Goal: Transaction & Acquisition: Purchase product/service

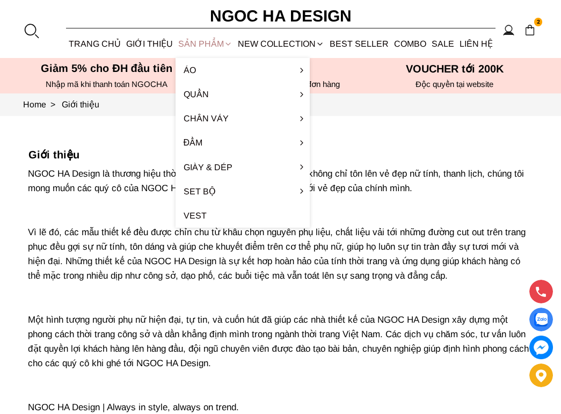
click at [213, 44] on div "SẢN PHẨM" at bounding box center [206, 44] width 60 height 28
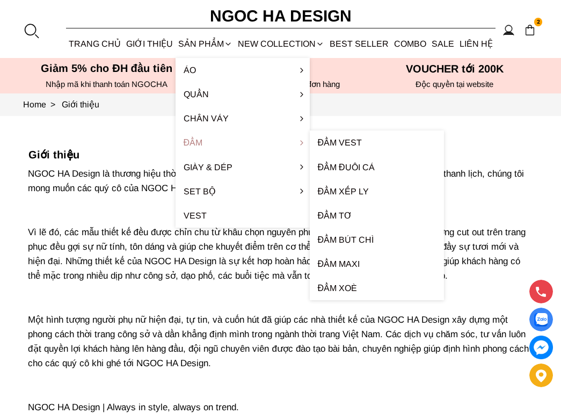
click at [200, 141] on link "Đầm" at bounding box center [243, 143] width 134 height 24
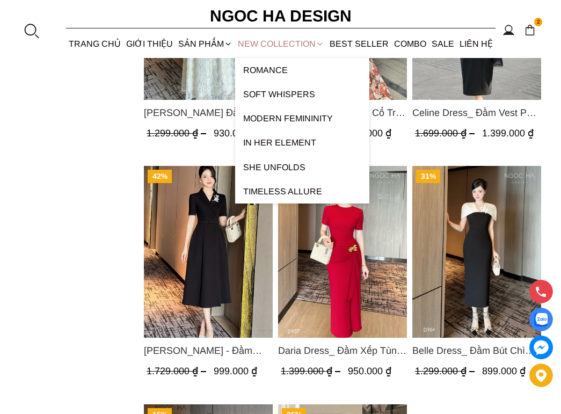
scroll to position [591, 0]
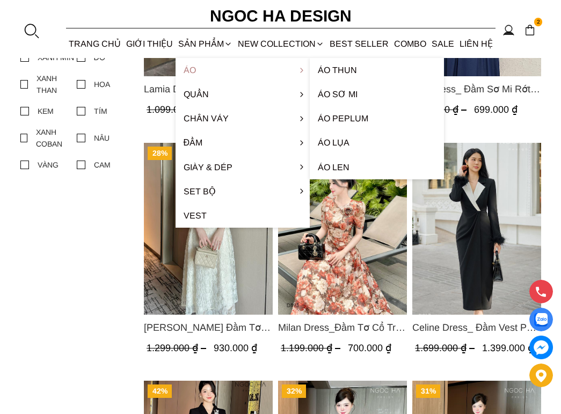
click at [197, 68] on link "Áo" at bounding box center [243, 70] width 134 height 24
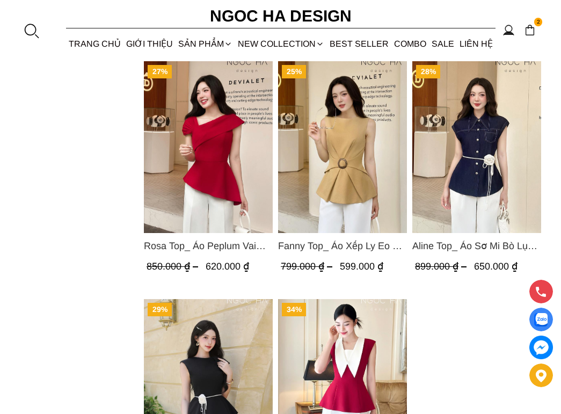
scroll to position [1773, 0]
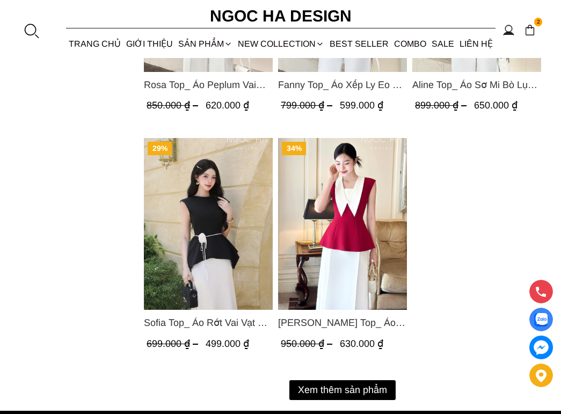
click at [332, 393] on button "Xem thêm sản phẩm" at bounding box center [343, 390] width 106 height 20
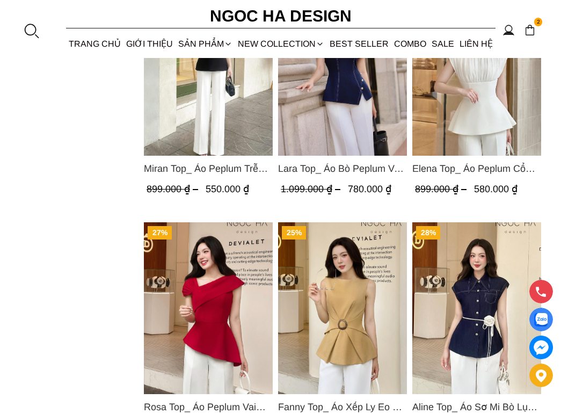
scroll to position [1719, 0]
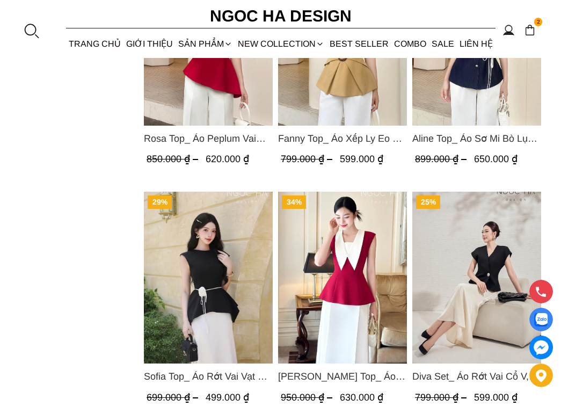
click at [197, 238] on img "Product image - Sofia Top_ Áo Rớt Vai Vạt Rủ Màu Đỏ A428" at bounding box center [208, 278] width 129 height 172
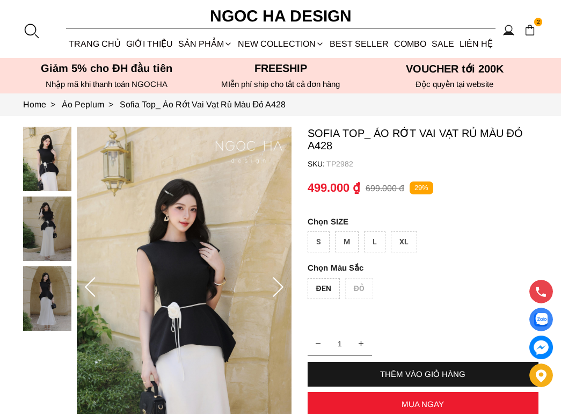
scroll to position [54, 0]
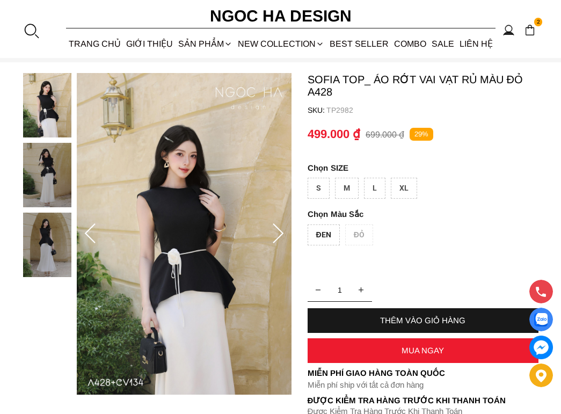
click at [278, 232] on icon at bounding box center [278, 233] width 21 height 21
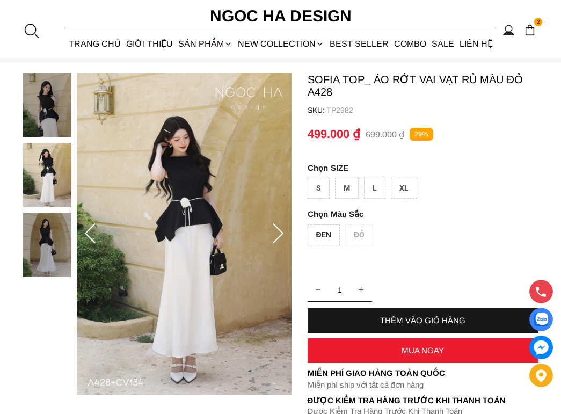
click at [277, 232] on icon at bounding box center [278, 233] width 21 height 21
